Goal: Task Accomplishment & Management: Manage account settings

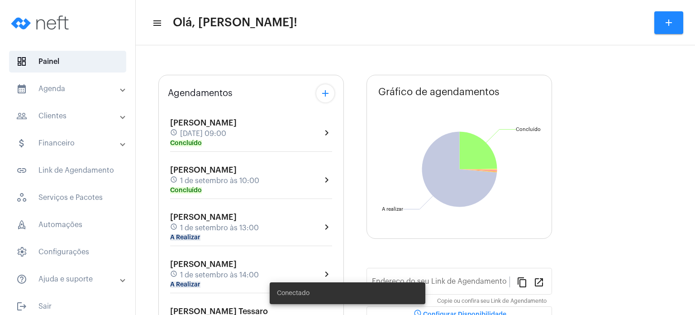
type input "[URL][DOMAIN_NAME]"
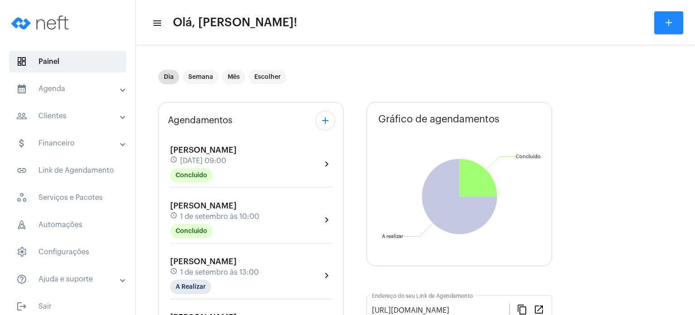
click at [30, 81] on mat-expansion-panel-header "calendar_month_outlined Agenda" at bounding box center [70, 89] width 130 height 22
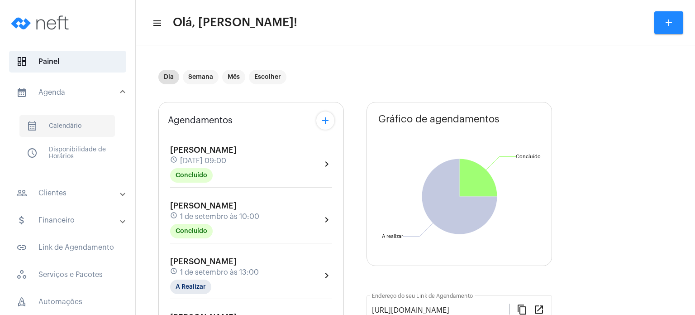
click at [53, 126] on span "calendar_month_outlined Calendário" at bounding box center [67, 126] width 96 height 22
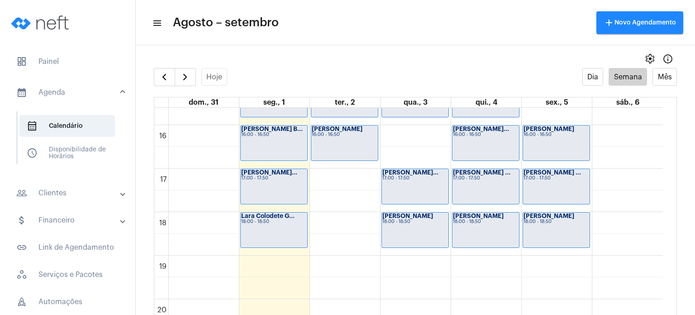
scroll to position [734, 0]
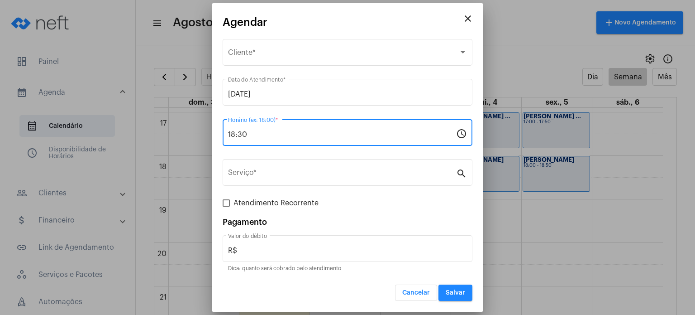
click at [258, 137] on input "18:30" at bounding box center [342, 134] width 228 height 8
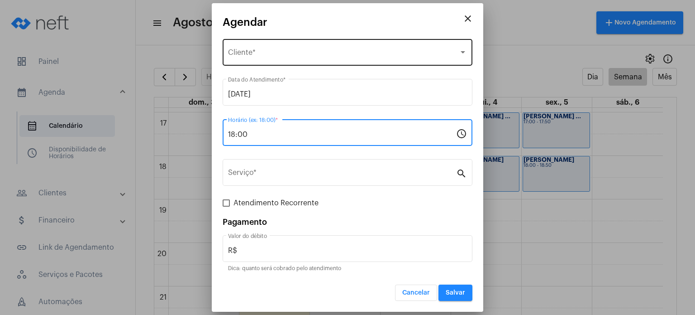
type input "18:00"
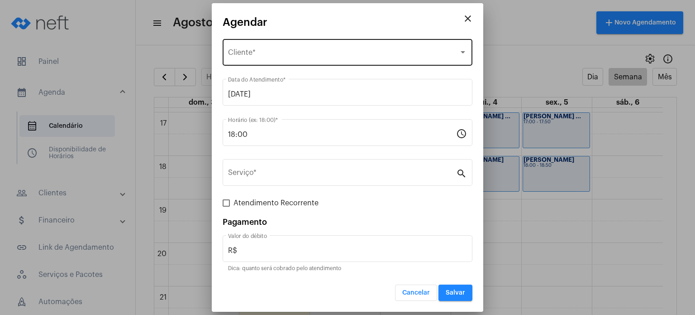
click at [235, 43] on div "Selecione o Cliente Cliente *" at bounding box center [347, 51] width 239 height 29
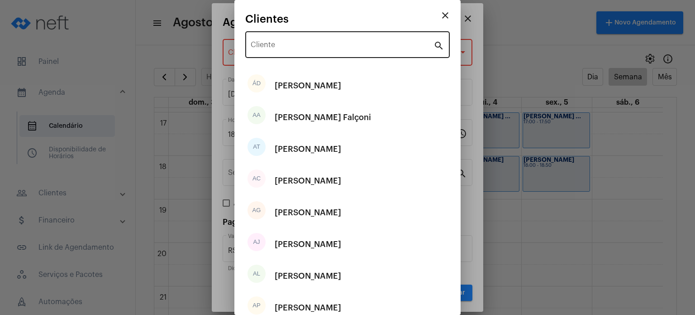
drag, startPoint x: 235, startPoint y: 43, endPoint x: 267, endPoint y: 42, distance: 32.6
click at [267, 42] on mat-dialog-container "close Clientes Cliente search ÁD [PERSON_NAME] AA [PERSON_NAME] Falçoni AT [PER…" at bounding box center [348, 157] width 226 height 315
click at [267, 42] on div "Cliente" at bounding box center [342, 43] width 183 height 29
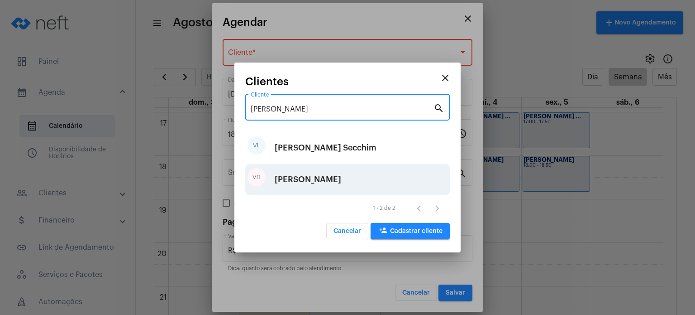
type input "[PERSON_NAME]"
click at [341, 173] on div "[PERSON_NAME]" at bounding box center [308, 179] width 67 height 27
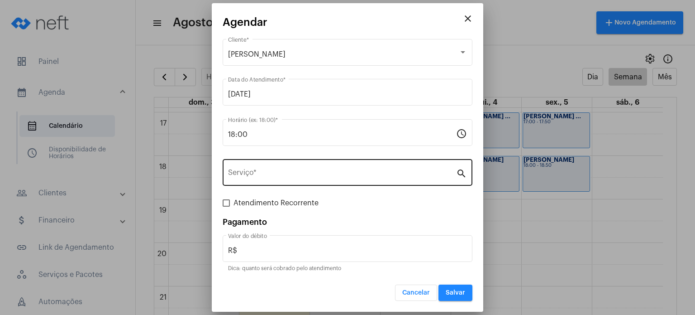
click at [310, 179] on div "Serviço *" at bounding box center [342, 171] width 228 height 29
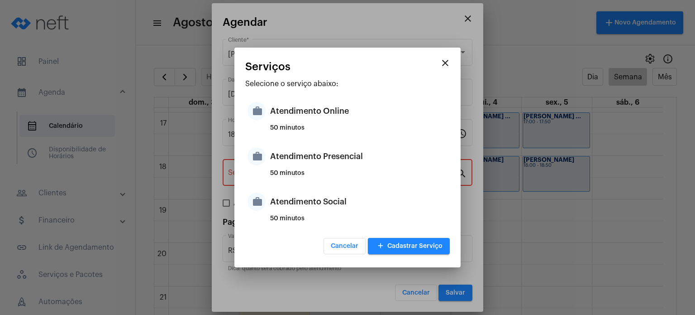
click at [310, 179] on div "50 minutos" at bounding box center [358, 177] width 177 height 14
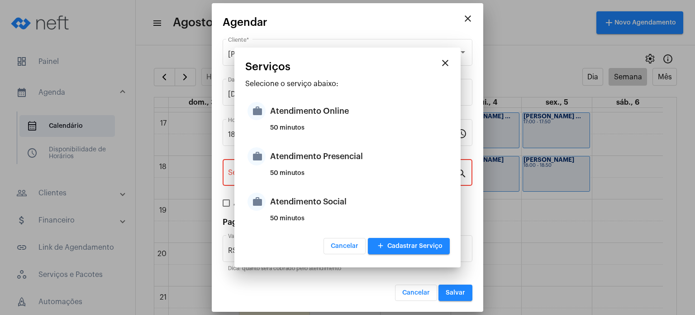
type input "Atendimento Presencial"
type input "R$ 170"
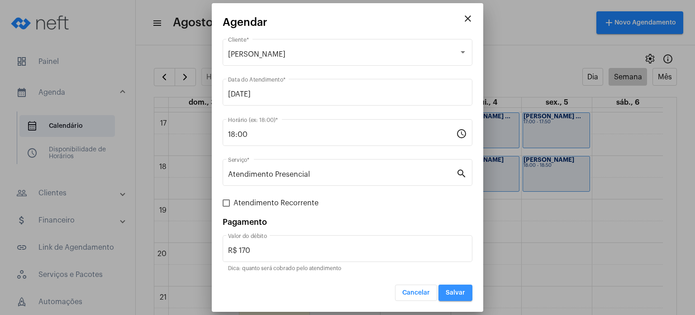
click at [469, 291] on button "Salvar" at bounding box center [456, 292] width 34 height 16
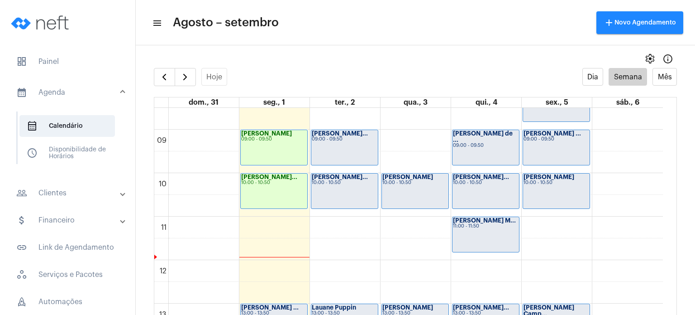
scroll to position [368, 0]
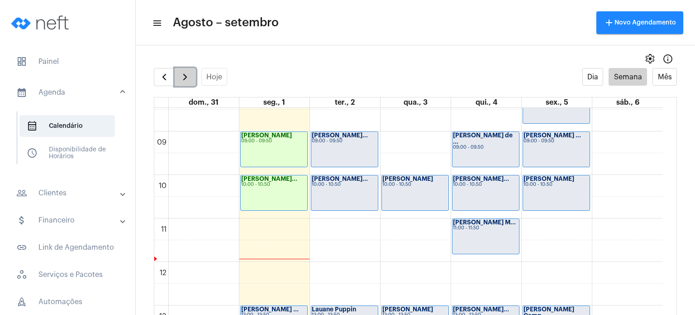
click at [192, 78] on button "button" at bounding box center [185, 77] width 21 height 18
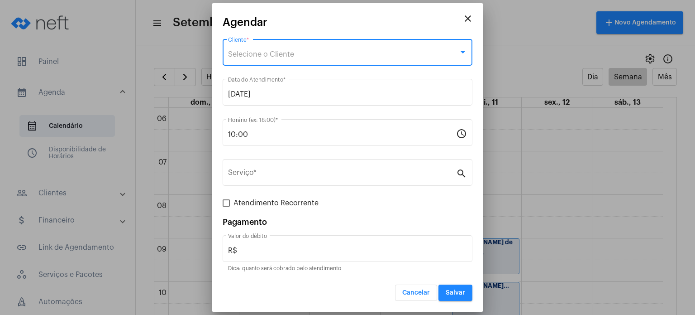
click at [324, 57] on div "Selecione o Cliente" at bounding box center [343, 54] width 231 height 8
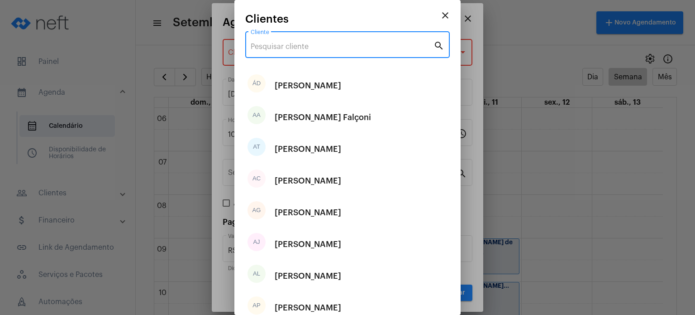
click at [319, 48] on input "Cliente" at bounding box center [342, 47] width 183 height 8
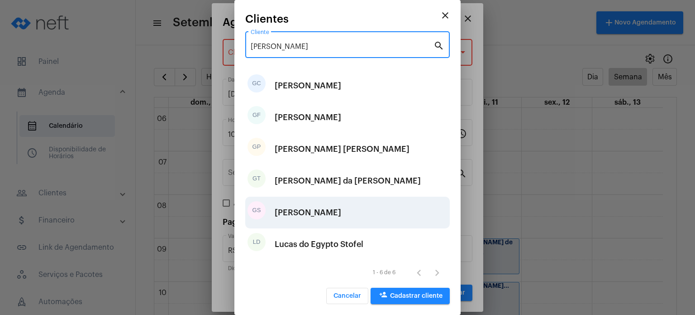
type input "[PERSON_NAME]"
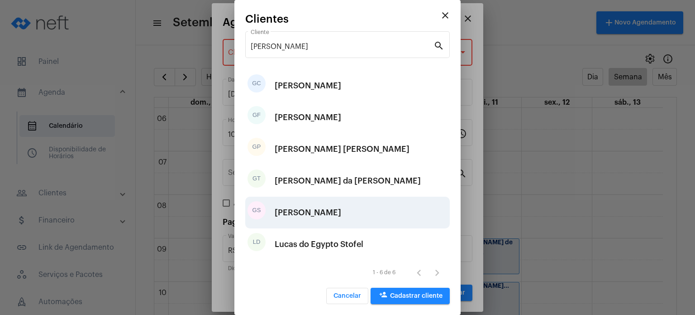
click at [322, 204] on div "[PERSON_NAME]" at bounding box center [308, 212] width 67 height 27
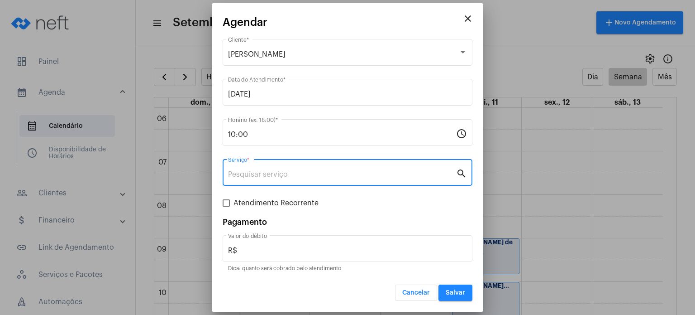
click at [302, 174] on input "Serviço *" at bounding box center [342, 174] width 228 height 8
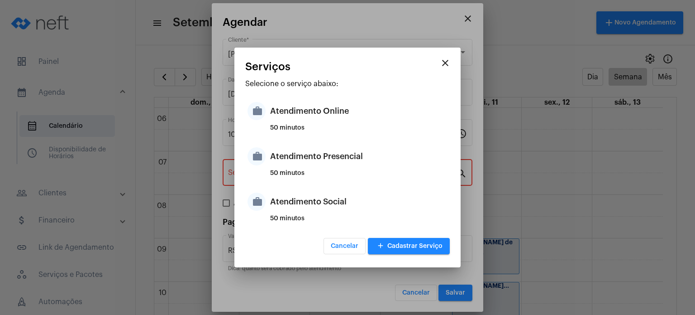
click at [302, 174] on div "50 minutos" at bounding box center [358, 177] width 177 height 14
type input "Atendimento Presencial"
type input "R$ 170"
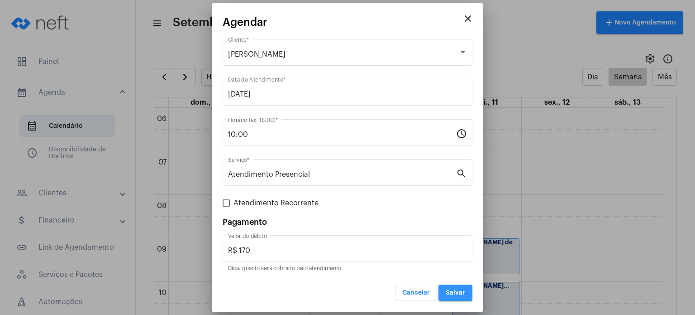
click at [455, 287] on button "Salvar" at bounding box center [456, 292] width 34 height 16
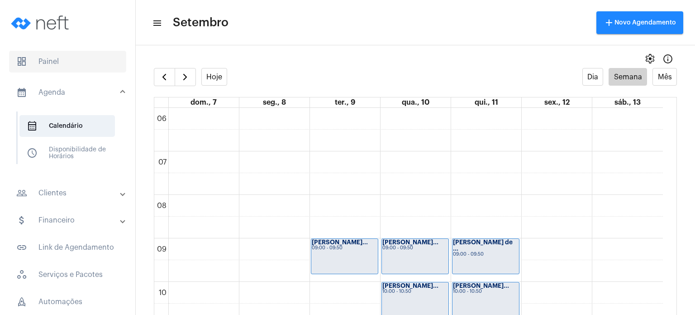
click at [84, 60] on span "dashboard Painel" at bounding box center [67, 62] width 117 height 22
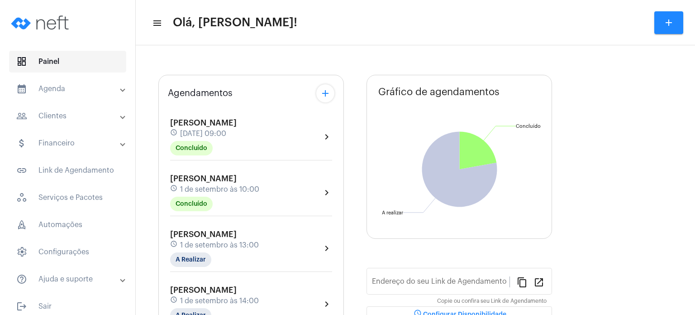
type input "[URL][DOMAIN_NAME]"
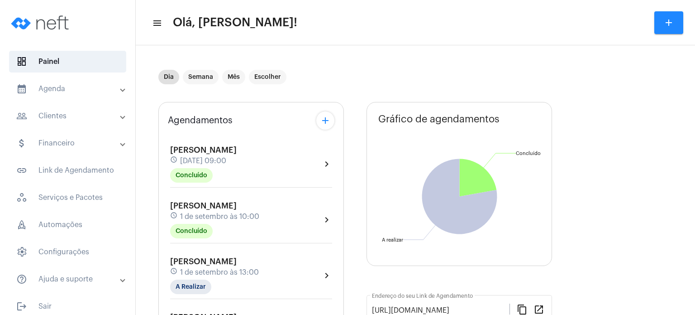
click at [202, 261] on span "[PERSON_NAME]" at bounding box center [203, 261] width 67 height 8
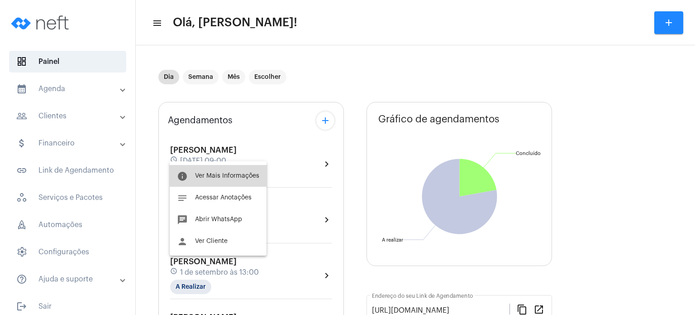
click at [228, 173] on span "Ver Mais Informações" at bounding box center [227, 175] width 64 height 6
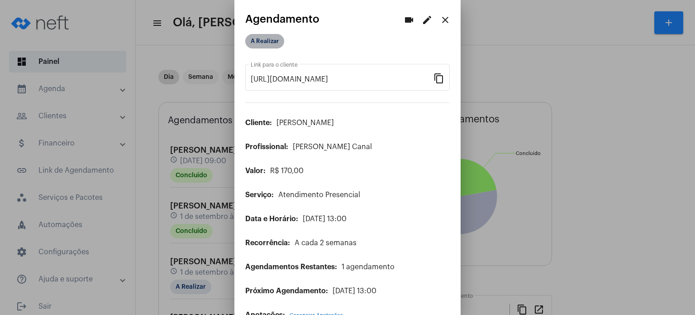
click at [265, 40] on mat-chip "A Realizar" at bounding box center [264, 41] width 39 height 14
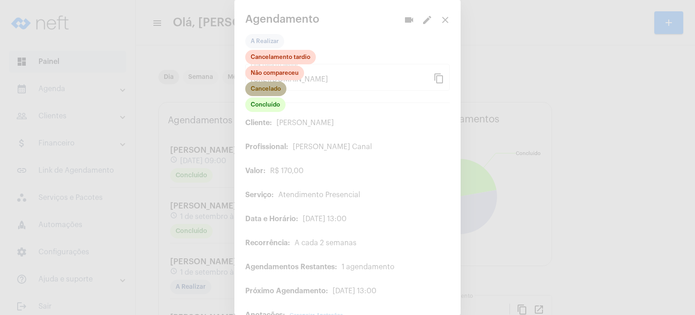
click at [275, 88] on mat-chip "Cancelado" at bounding box center [265, 88] width 41 height 14
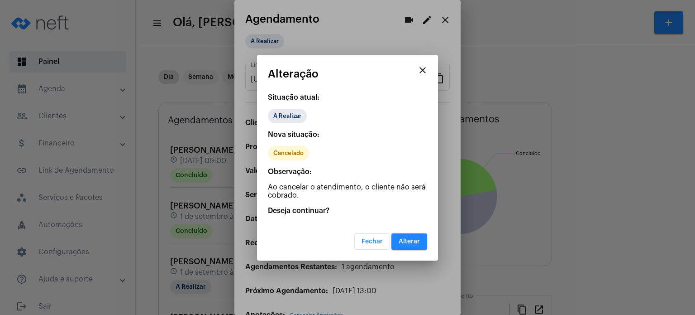
click at [409, 249] on mat-dialog-container "close Alteração Situação atual: A Realizar Nova situação: Cancelado Observação:…" at bounding box center [347, 158] width 181 height 206
click at [399, 237] on button "Alterar" at bounding box center [410, 241] width 36 height 16
